Goal: Information Seeking & Learning: Find specific page/section

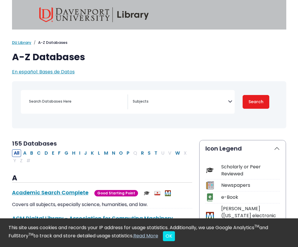
select select "Database Subject Filter"
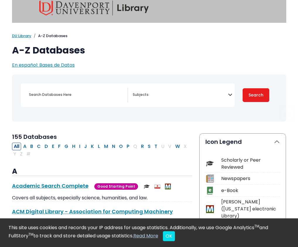
scroll to position [5, 0]
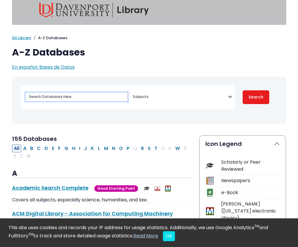
click at [63, 98] on input "Search database by title or keyword" at bounding box center [76, 97] width 102 height 8
type input "vocational"
click at [242, 90] on button "Search" at bounding box center [255, 97] width 27 height 14
select select "Database Subject Filter"
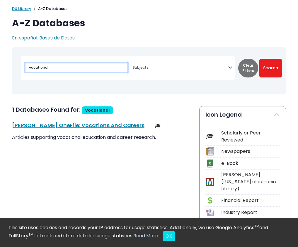
scroll to position [35, 0]
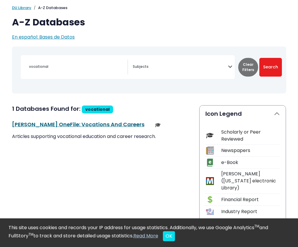
click at [62, 128] on link "[PERSON_NAME] OneFile: Vocations And Careers This link opens in a new window" at bounding box center [78, 124] width 132 height 7
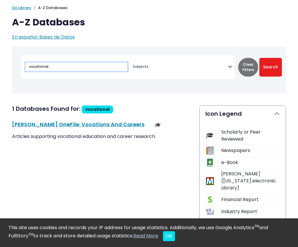
click at [104, 69] on input "vocational" at bounding box center [76, 67] width 102 height 8
type input "v"
type input "work hardening"
click at [259, 58] on button "Search" at bounding box center [270, 67] width 23 height 19
select select "Database Subject Filter"
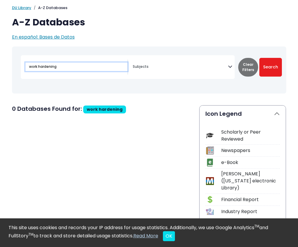
click at [95, 68] on input "work hardening" at bounding box center [76, 67] width 102 height 8
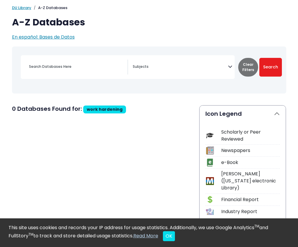
click at [175, 70] on span "Search filters" at bounding box center [180, 67] width 95 height 15
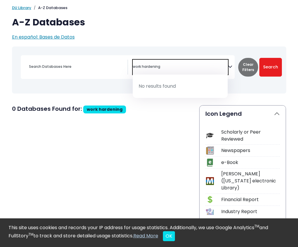
type textarea "work hardening"
click at [246, 69] on button "Clear Filters" at bounding box center [248, 67] width 20 height 19
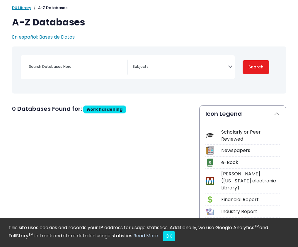
select select "Database Subject Filter"
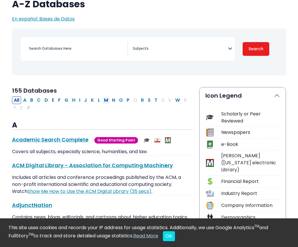
scroll to position [56, 0]
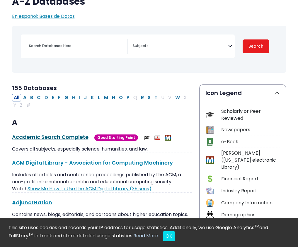
click at [76, 138] on link "Academic Search Complete This link opens in a new window" at bounding box center [50, 137] width 76 height 7
